Goal: Task Accomplishment & Management: Manage account settings

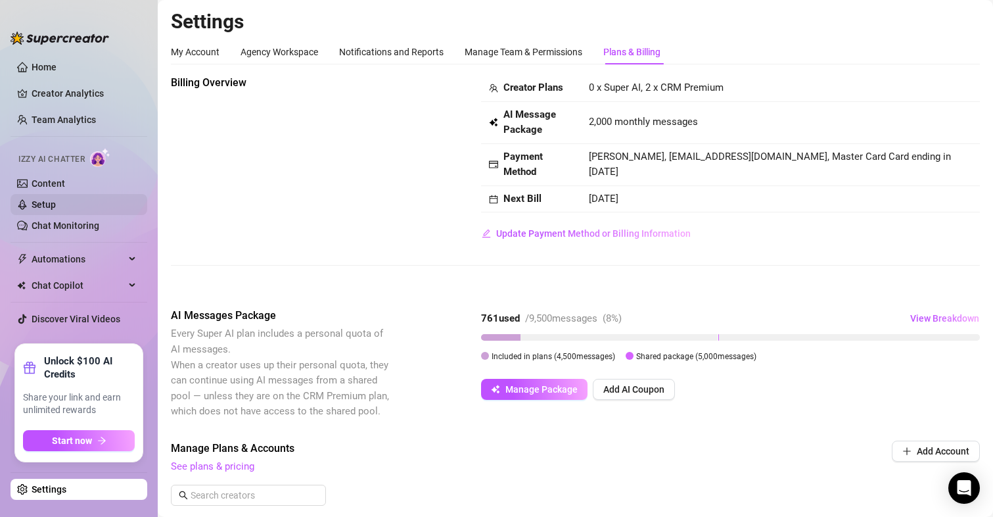
click at [44, 206] on link "Setup" at bounding box center [44, 204] width 24 height 11
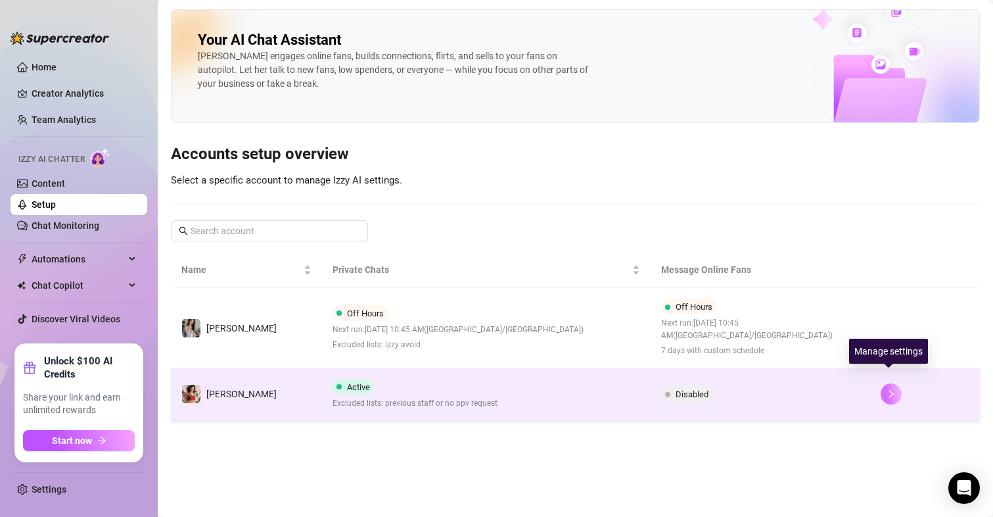
click at [887, 389] on icon "right" at bounding box center [891, 393] width 9 height 9
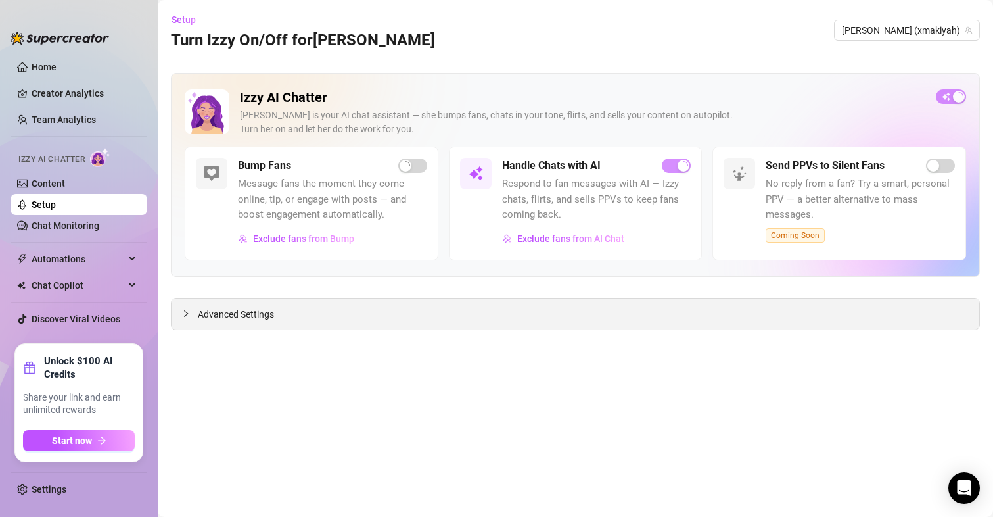
click at [250, 316] on span "Advanced Settings" at bounding box center [236, 314] width 76 height 14
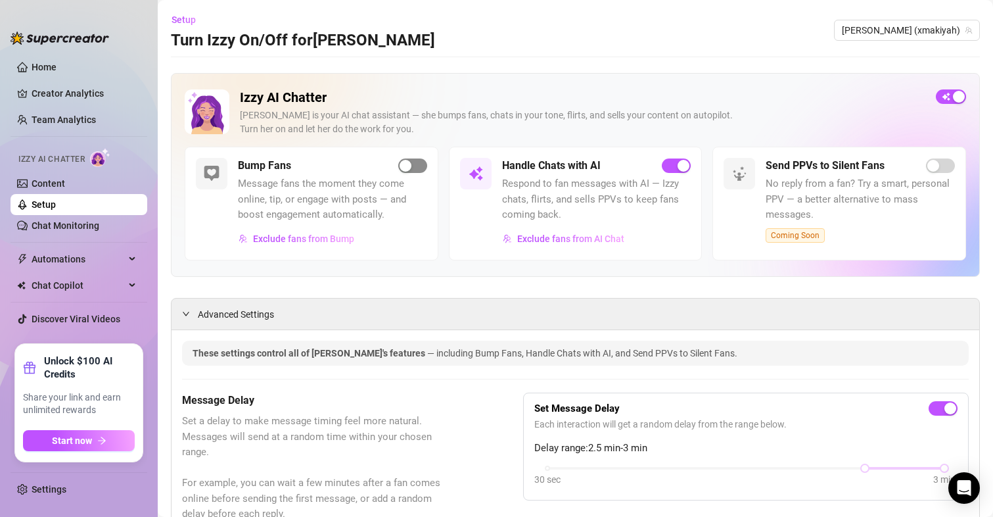
click at [412, 162] on span "button" at bounding box center [412, 165] width 29 height 14
click at [344, 235] on span "Exclude fans from Bump" at bounding box center [303, 238] width 101 height 11
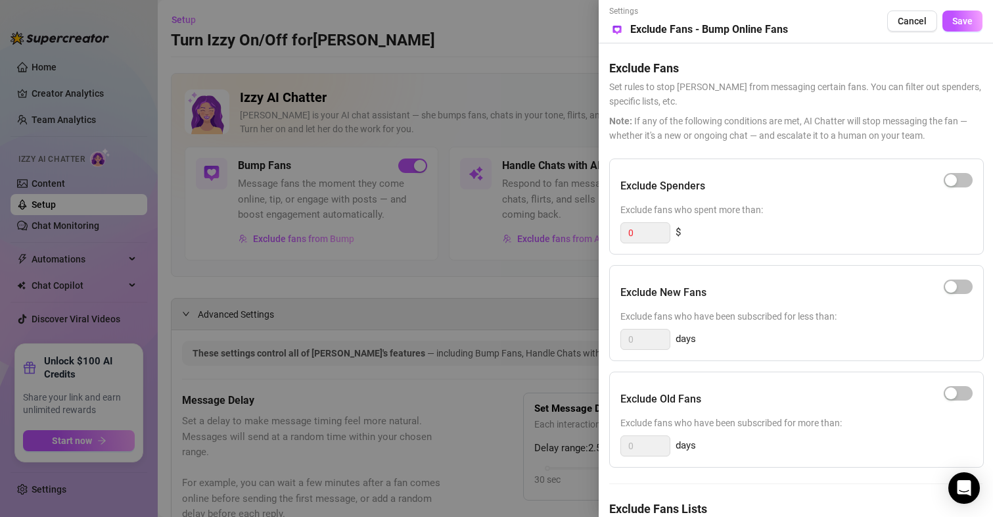
click at [853, 302] on div "Exclude New Fans" at bounding box center [797, 292] width 352 height 33
click at [911, 21] on span "Cancel" at bounding box center [912, 21] width 29 height 11
